Goal: Information Seeking & Learning: Check status

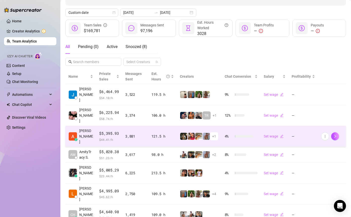
scroll to position [6, 0]
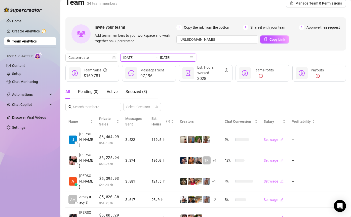
click at [160, 56] on input "[DATE]" at bounding box center [174, 58] width 29 height 6
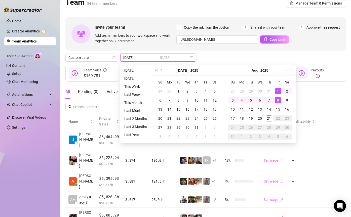
type input "[DATE]"
click at [276, 88] on td "1" at bounding box center [278, 91] width 9 height 9
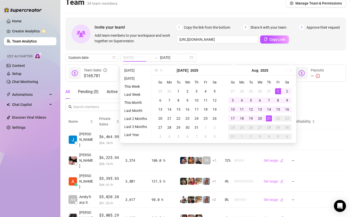
click at [269, 120] on div "21" at bounding box center [269, 119] width 6 height 6
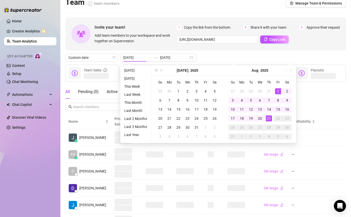
type input "[DATE]"
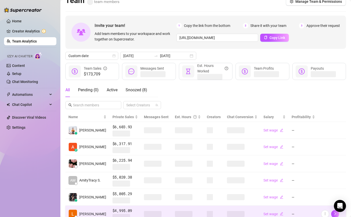
scroll to position [0, 0]
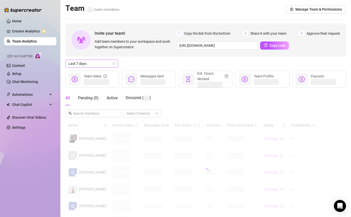
click at [101, 63] on span "Last 7 days" at bounding box center [92, 64] width 47 height 8
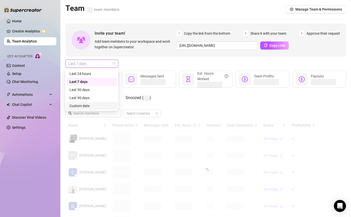
click at [97, 110] on div "Custom date" at bounding box center [92, 106] width 51 height 8
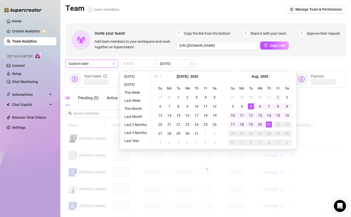
type input "[DATE]"
click at [277, 97] on div "1" at bounding box center [278, 97] width 6 height 6
type input "[DATE]"
click at [270, 124] on div "21" at bounding box center [269, 125] width 6 height 6
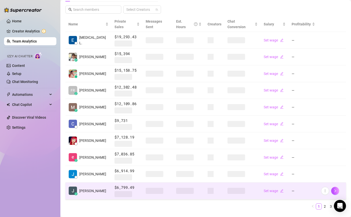
scroll to position [102, 0]
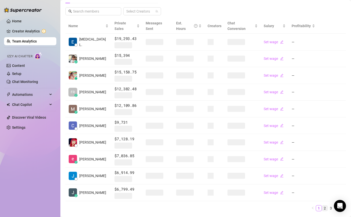
click at [325, 206] on link "2" at bounding box center [325, 209] width 6 height 6
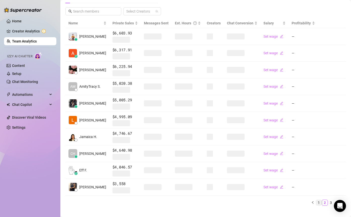
click at [320, 202] on link "1" at bounding box center [319, 203] width 6 height 6
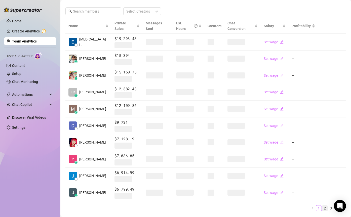
click at [326, 206] on link "2" at bounding box center [325, 209] width 6 height 6
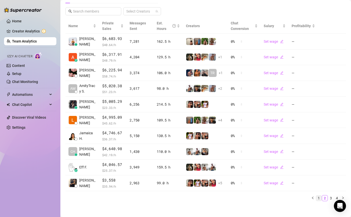
click at [318, 198] on link "1" at bounding box center [319, 199] width 6 height 6
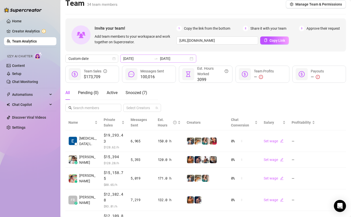
scroll to position [0, 0]
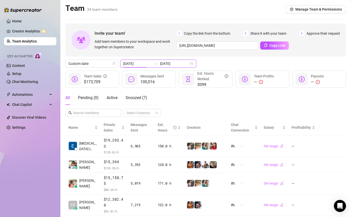
click at [146, 61] on input "[DATE]" at bounding box center [137, 64] width 29 height 6
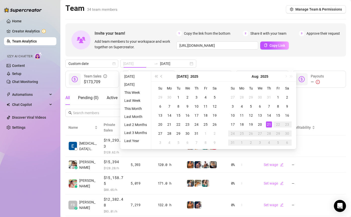
click at [270, 124] on div "21" at bounding box center [269, 125] width 6 height 6
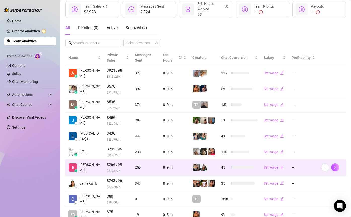
scroll to position [105, 0]
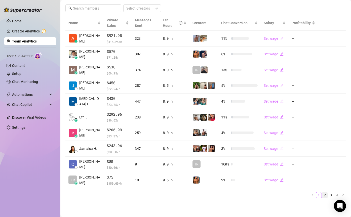
click at [325, 195] on link "2" at bounding box center [325, 196] width 6 height 6
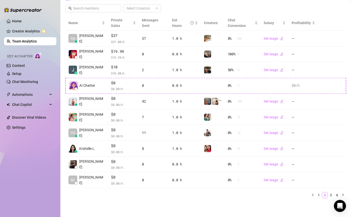
scroll to position [99, 0]
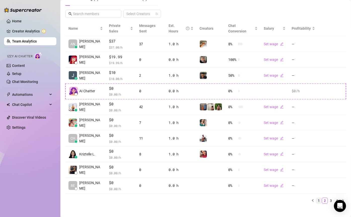
click at [320, 198] on link "1" at bounding box center [319, 201] width 6 height 6
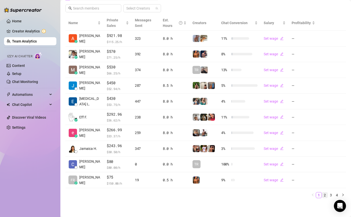
click at [323, 195] on link "2" at bounding box center [325, 196] width 6 height 6
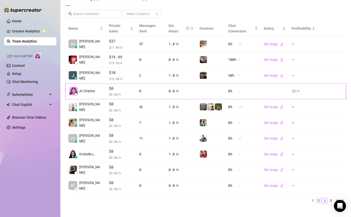
click at [319, 198] on link "1" at bounding box center [319, 201] width 6 height 6
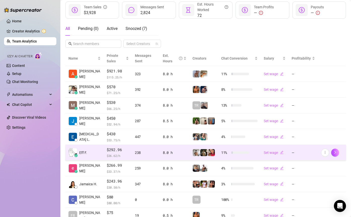
scroll to position [0, 0]
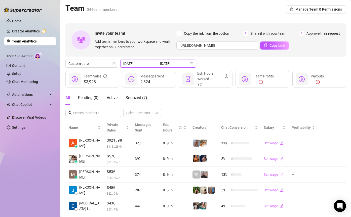
click at [135, 63] on input "[DATE]" at bounding box center [137, 64] width 29 height 6
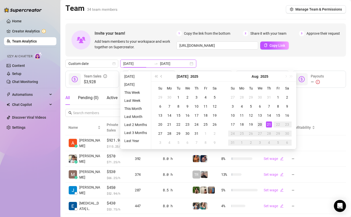
type input "[DATE]"
click at [260, 125] on div "20" at bounding box center [260, 125] width 6 height 6
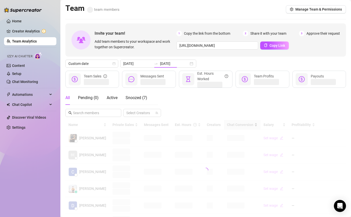
type input "[DATE]"
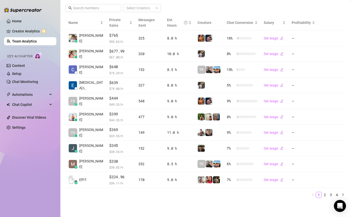
scroll to position [105, 0]
click at [203, 208] on main "Team 34 team members Manage Team & Permissions Invite your team! Add team membe…" at bounding box center [205, 56] width 291 height 322
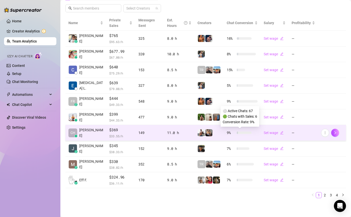
click at [246, 132] on div at bounding box center [244, 133] width 15 height 3
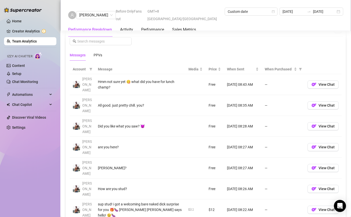
scroll to position [314, 0]
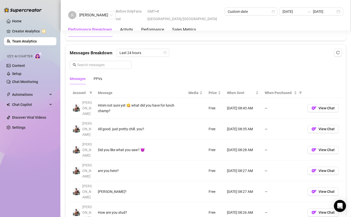
click at [30, 39] on link "Team Analytics" at bounding box center [24, 41] width 25 height 4
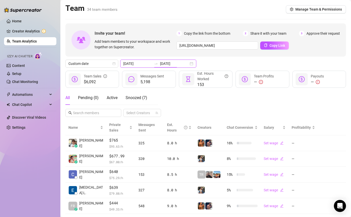
click at [160, 62] on input "[DATE]" at bounding box center [174, 64] width 29 height 6
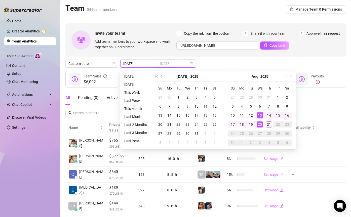
type input "[DATE]"
click at [267, 122] on div "21" at bounding box center [269, 125] width 6 height 6
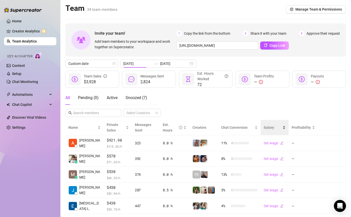
type input "[DATE]"
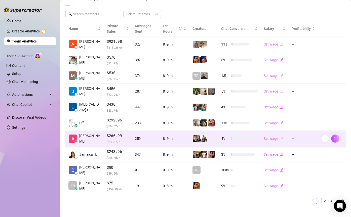
scroll to position [105, 0]
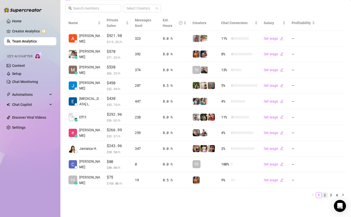
click at [326, 196] on link "2" at bounding box center [325, 196] width 6 height 6
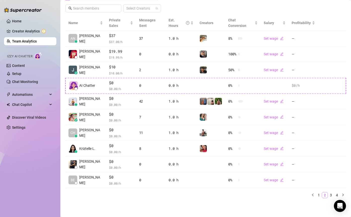
scroll to position [99, 0]
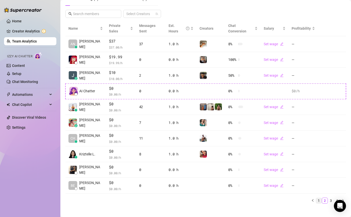
click at [317, 198] on link "1" at bounding box center [319, 201] width 6 height 6
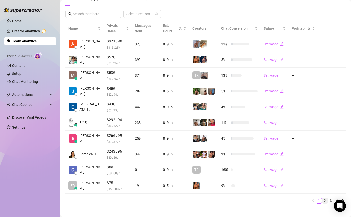
click at [326, 198] on link "2" at bounding box center [325, 201] width 6 height 6
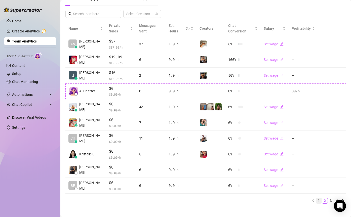
click at [320, 198] on link "1" at bounding box center [319, 201] width 6 height 6
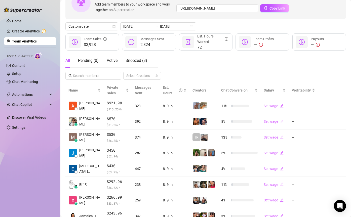
scroll to position [0, 0]
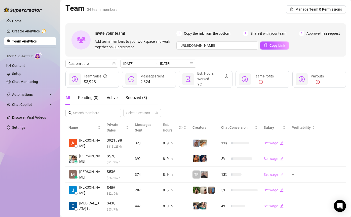
click at [31, 43] on link "Team Analytics" at bounding box center [24, 41] width 25 height 4
